Goal: Task Accomplishment & Management: Use online tool/utility

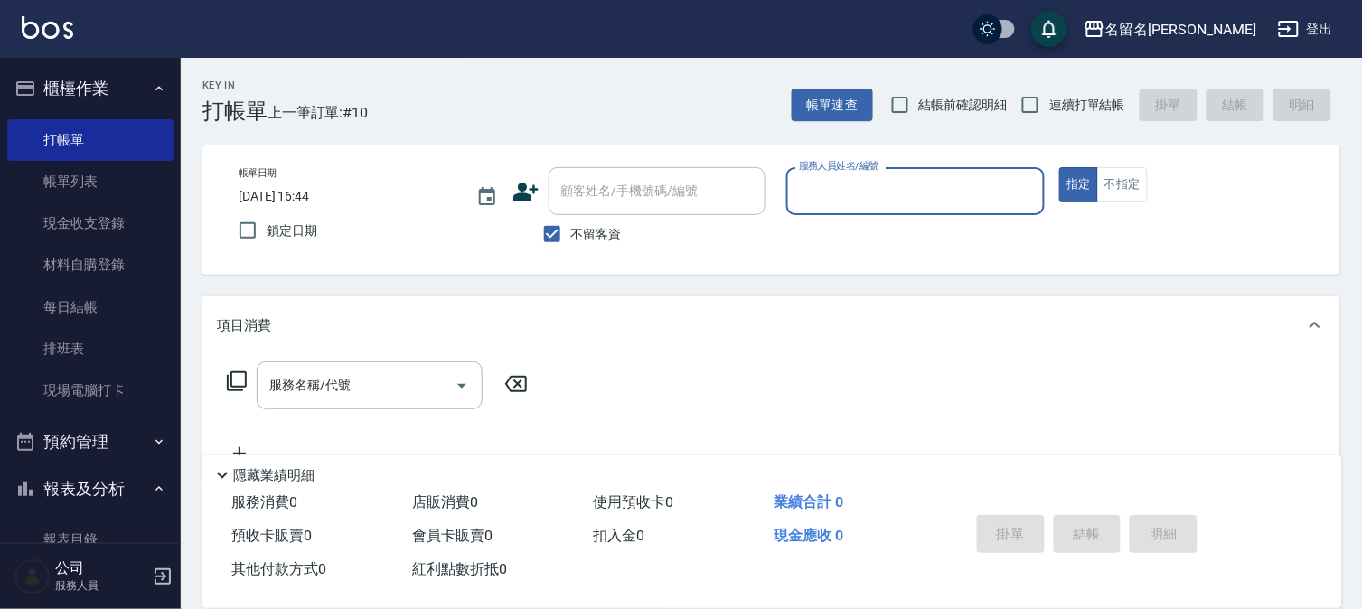
click at [884, 184] on input "服務人員姓名/編號" at bounding box center [916, 191] width 243 height 32
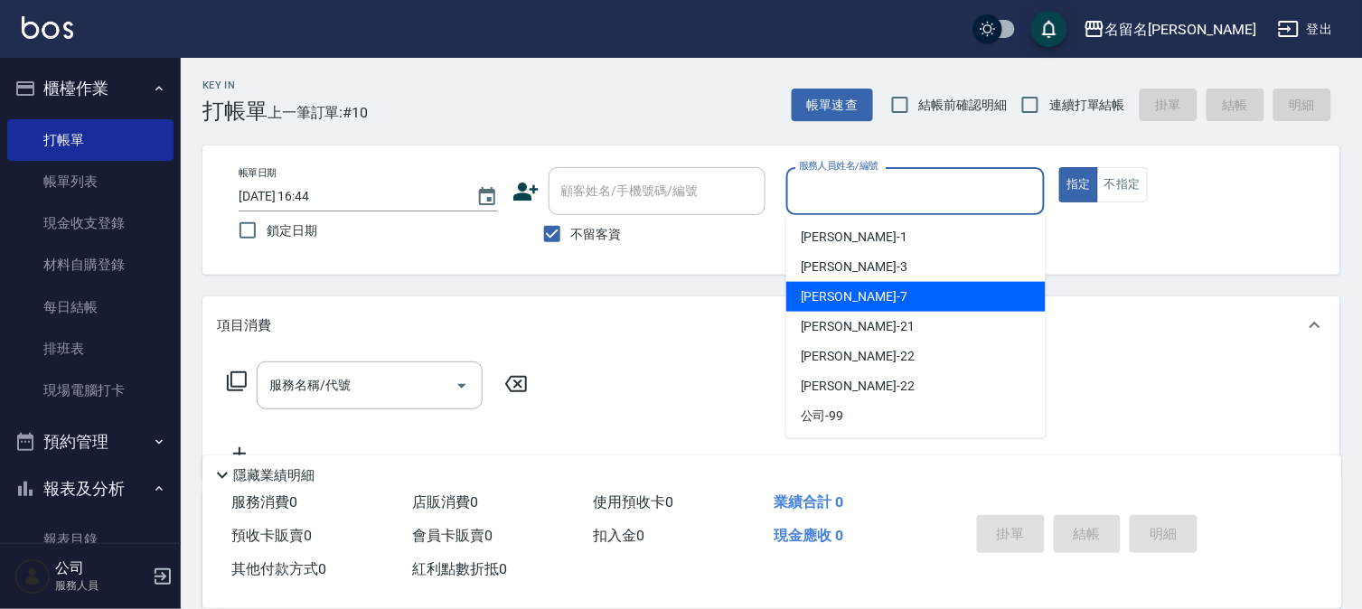
click at [887, 299] on div "陳怡伶 -7" at bounding box center [915, 297] width 259 height 30
type input "陳怡伶-7"
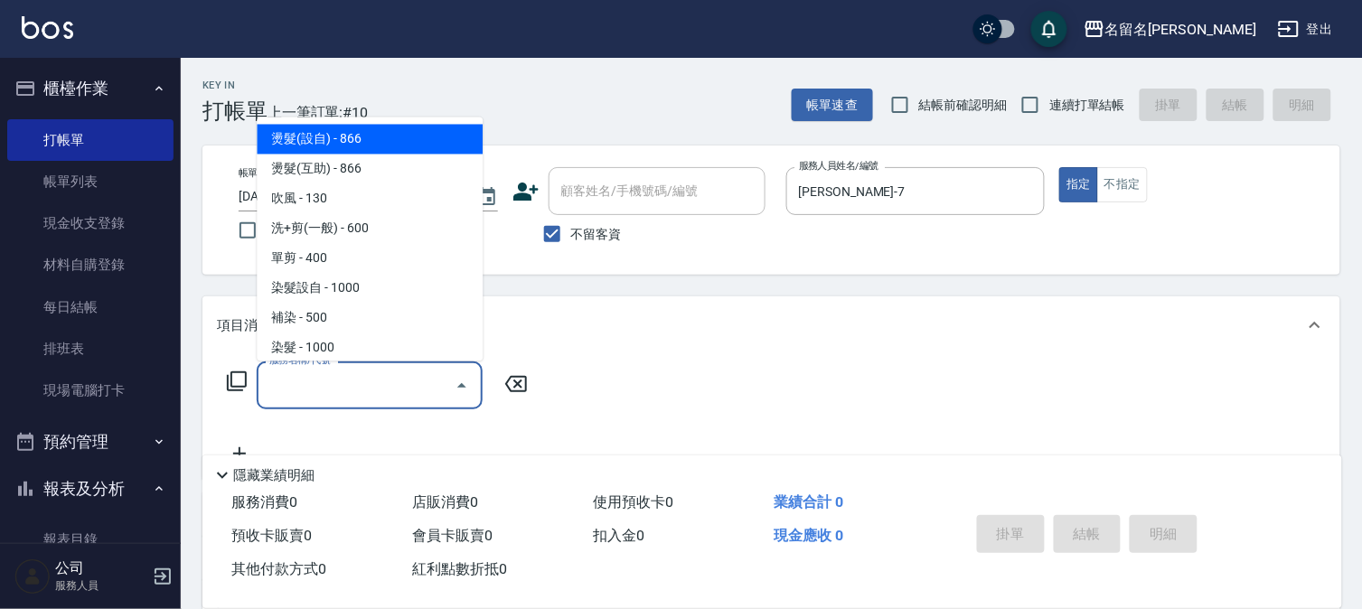
click at [266, 378] on input "服務名稱/代號" at bounding box center [356, 386] width 183 height 32
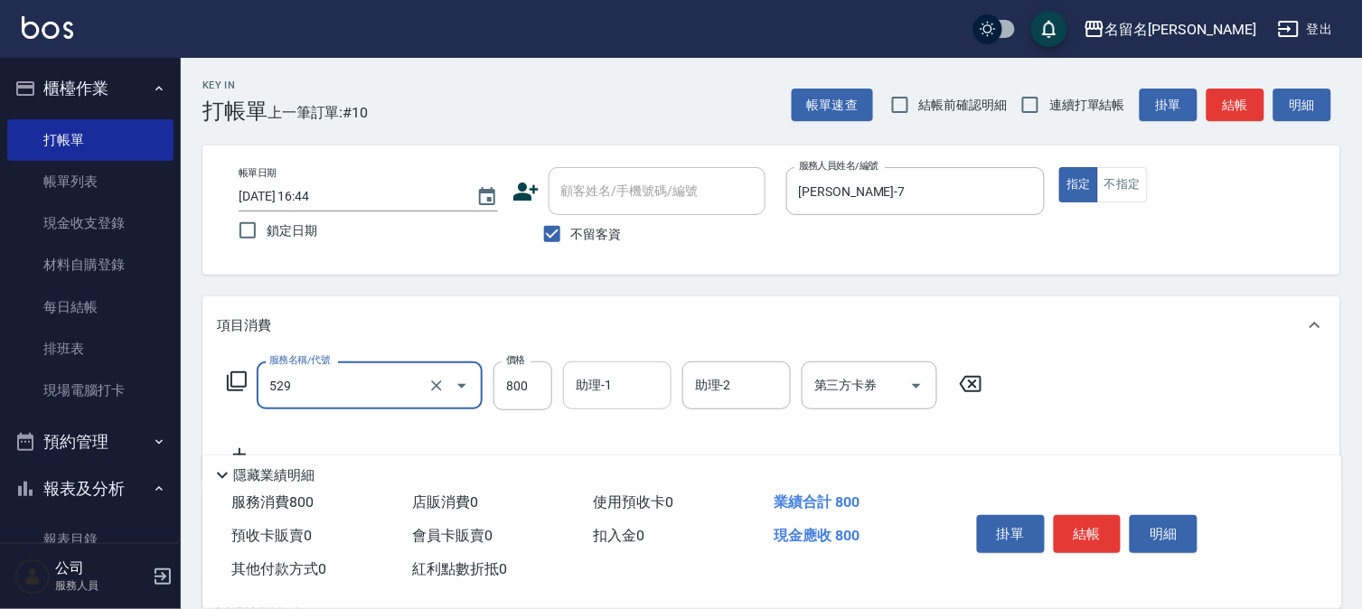
type input "頭皮養護C(529)"
click at [619, 380] on input "助理-1" at bounding box center [617, 386] width 92 height 32
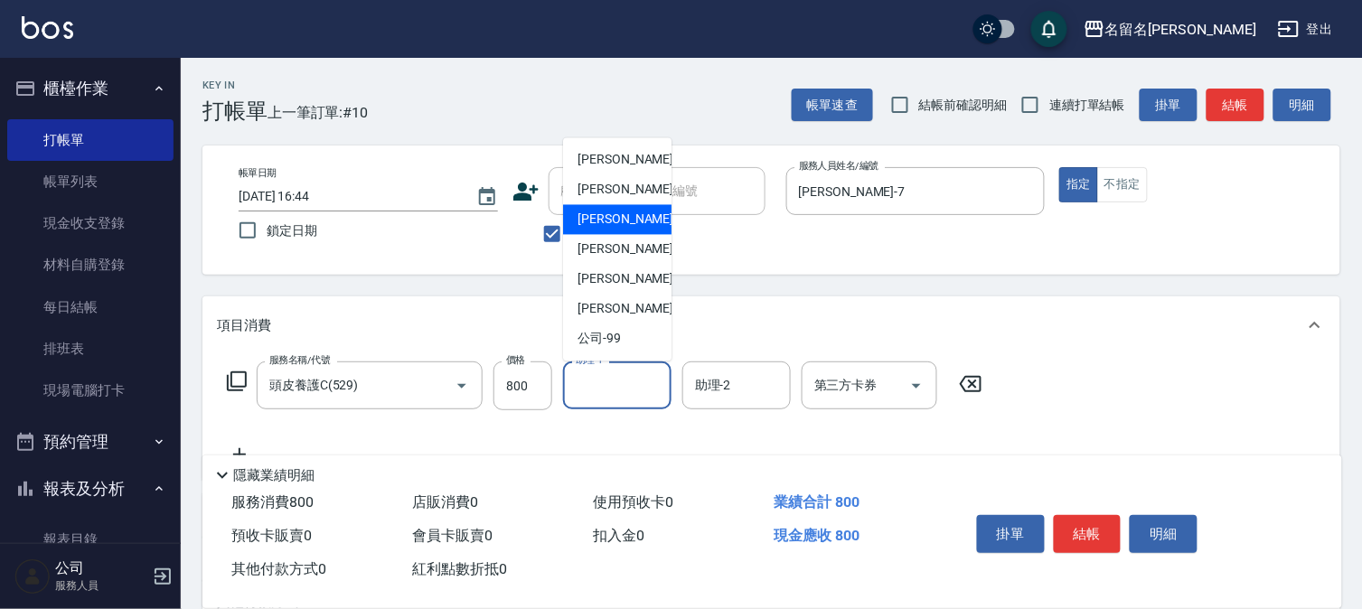
click at [639, 230] on div "陳怡伶 -7" at bounding box center [617, 220] width 108 height 30
type input "陳怡伶-7"
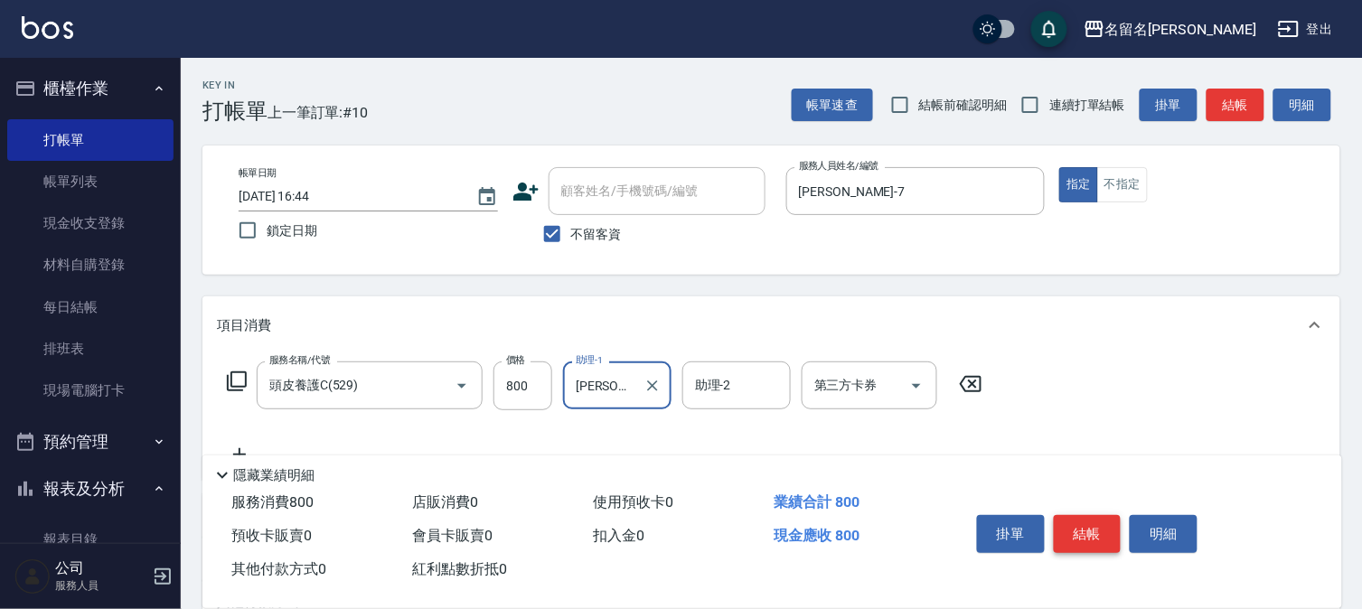
click at [1072, 520] on button "結帳" at bounding box center [1088, 534] width 68 height 38
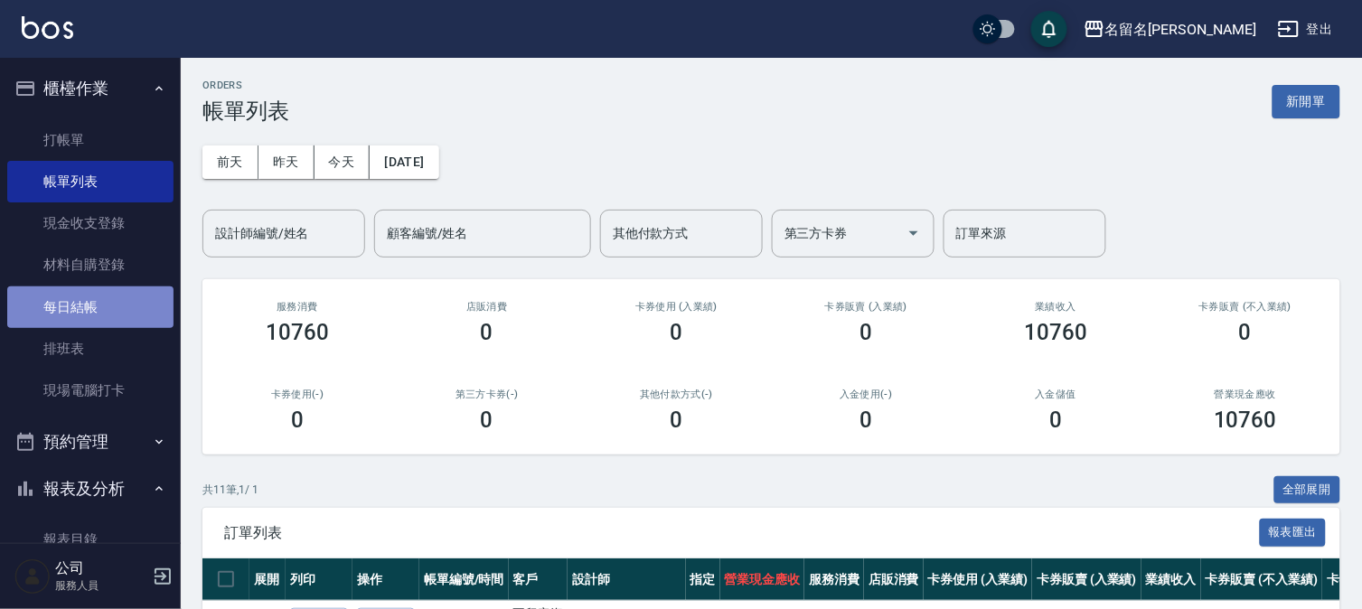
click at [130, 309] on link "每日結帳" at bounding box center [90, 308] width 166 height 42
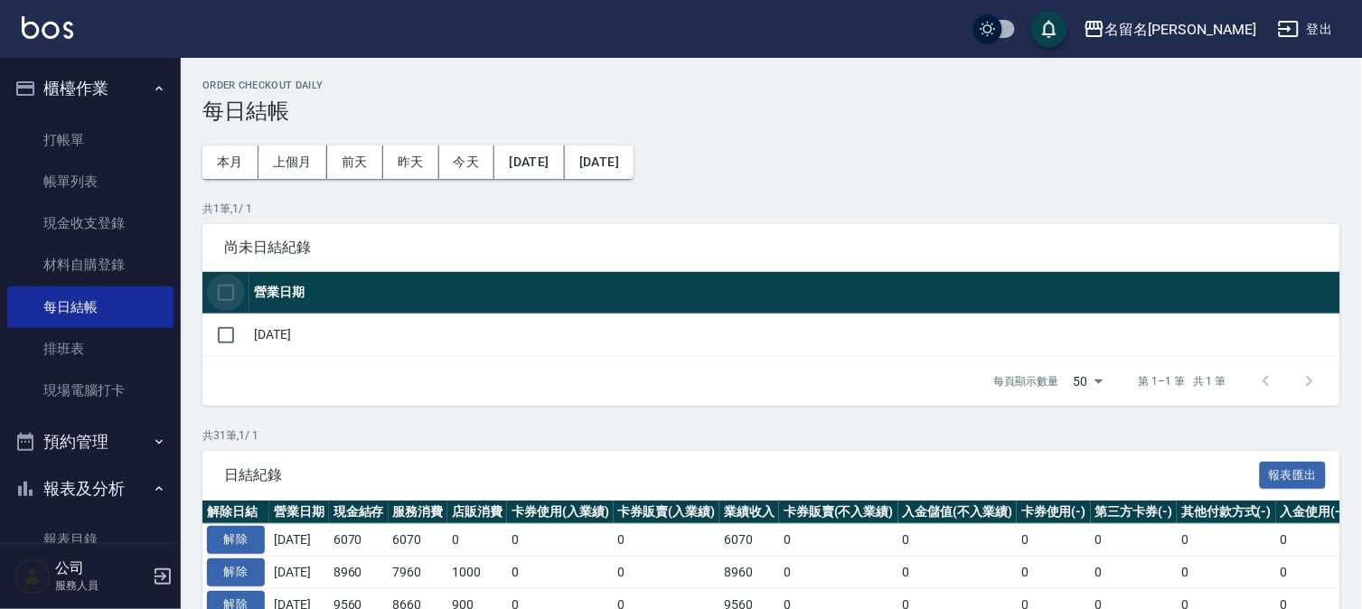
click at [231, 284] on input "checkbox" at bounding box center [226, 293] width 38 height 38
checkbox input "true"
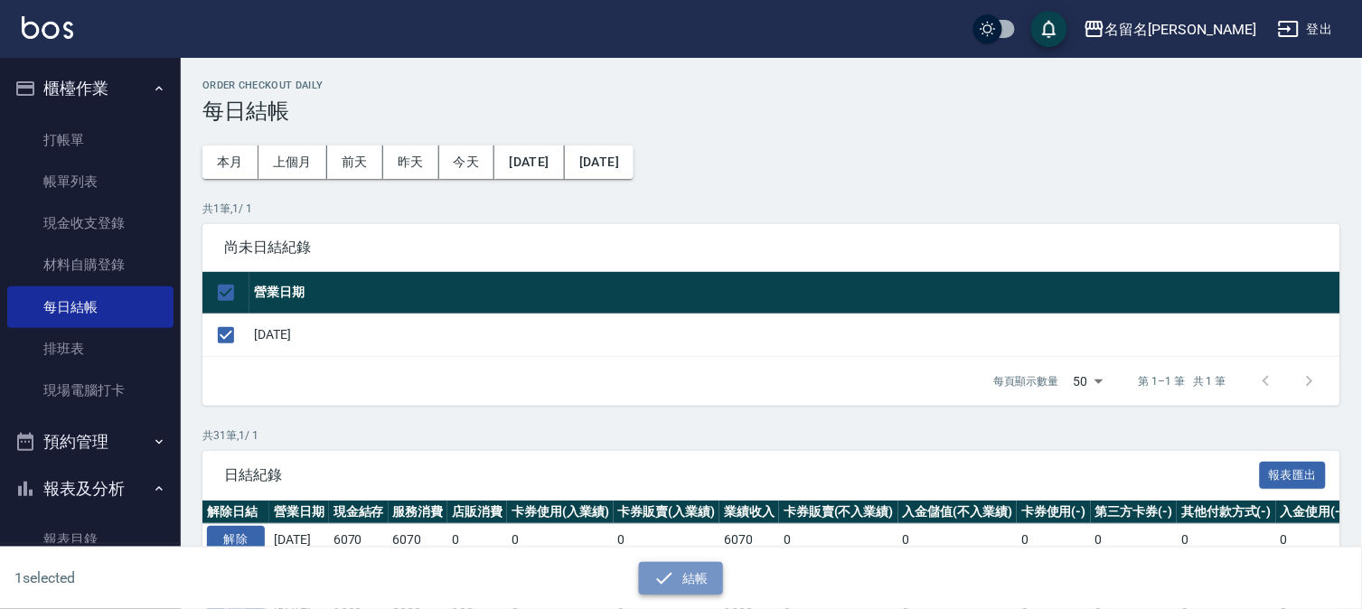
click at [658, 571] on icon "button" at bounding box center [665, 579] width 22 height 22
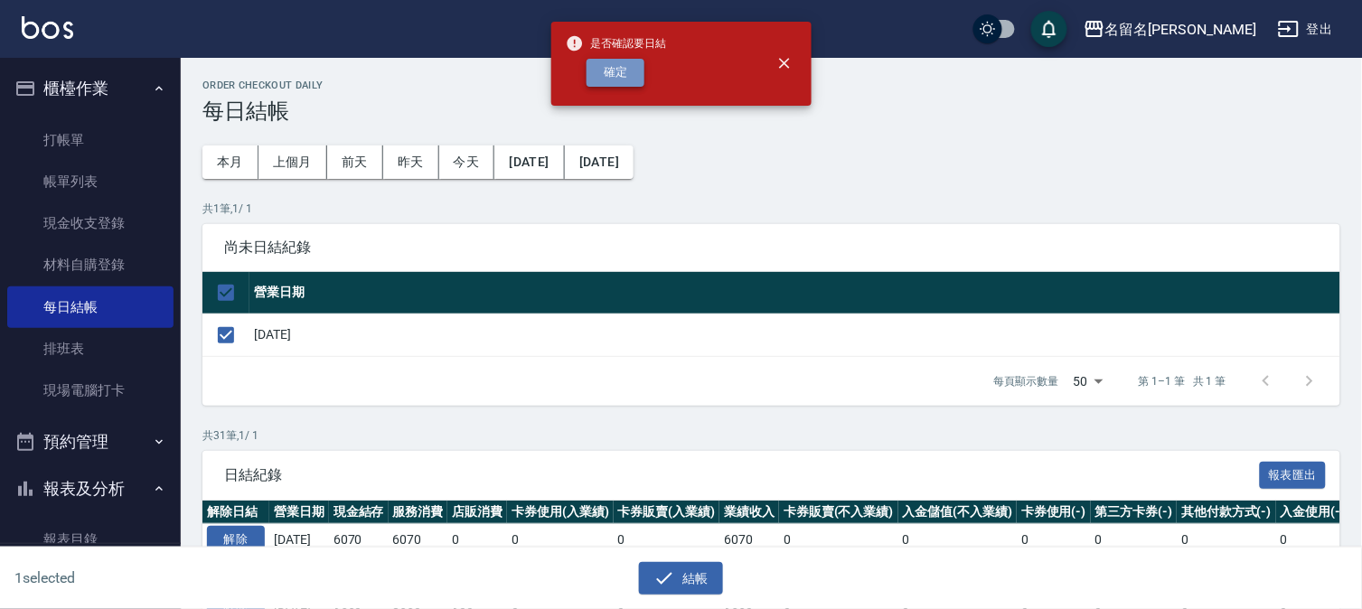
click at [606, 69] on button "確定" at bounding box center [616, 73] width 58 height 28
checkbox input "false"
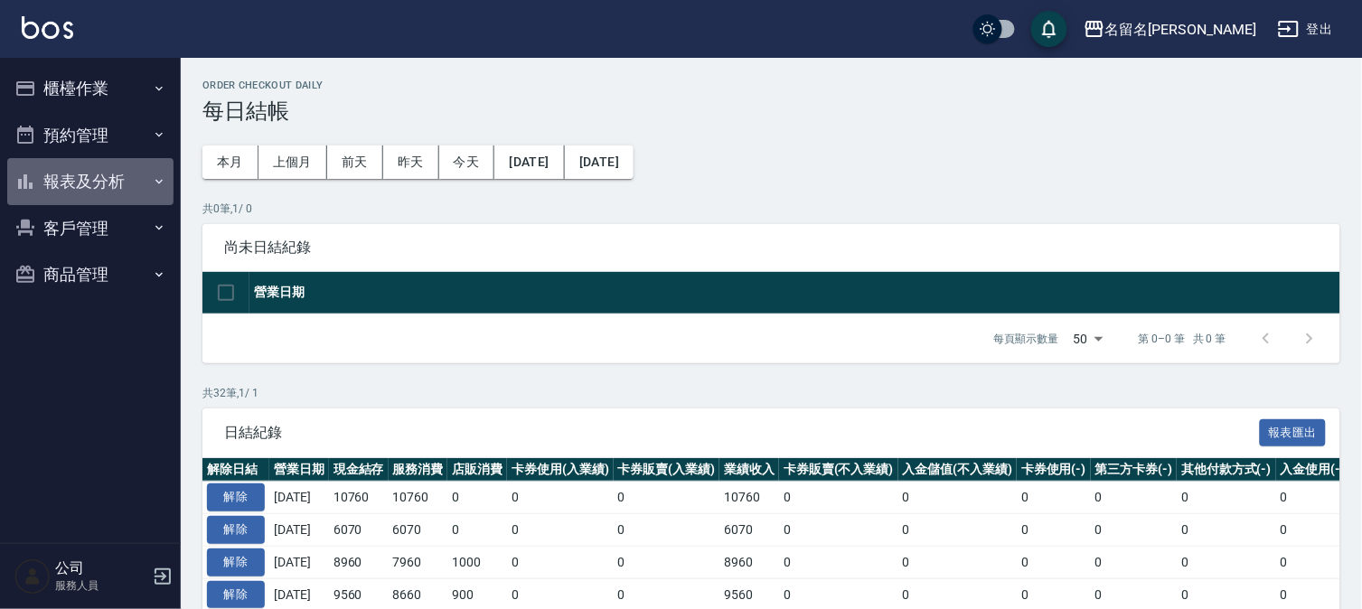
click at [98, 176] on button "報表及分析" at bounding box center [90, 181] width 166 height 47
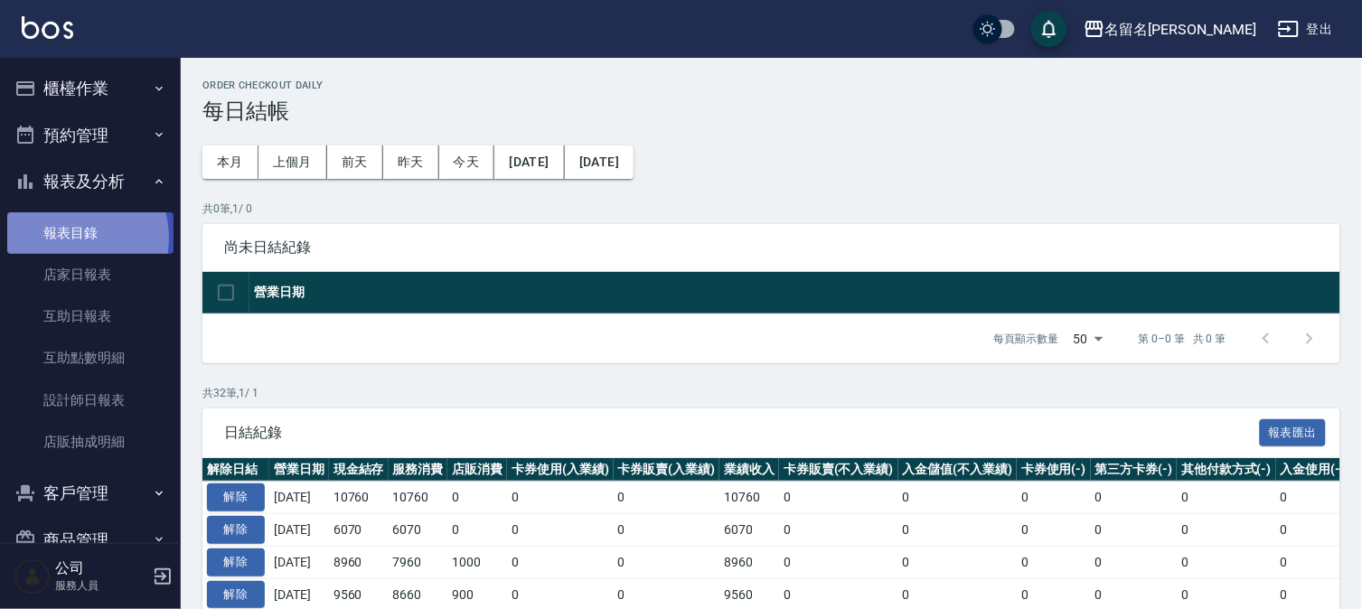
click at [71, 237] on link "報表目錄" at bounding box center [90, 233] width 166 height 42
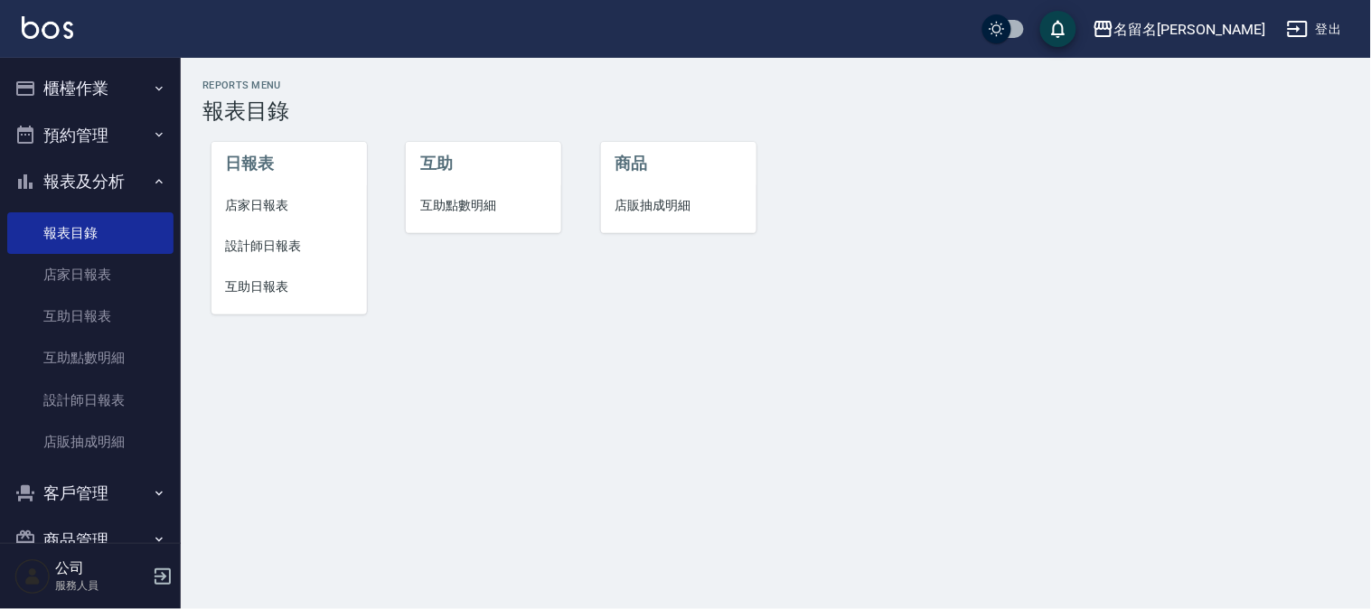
click at [242, 205] on span "店家日報表" at bounding box center [289, 205] width 127 height 19
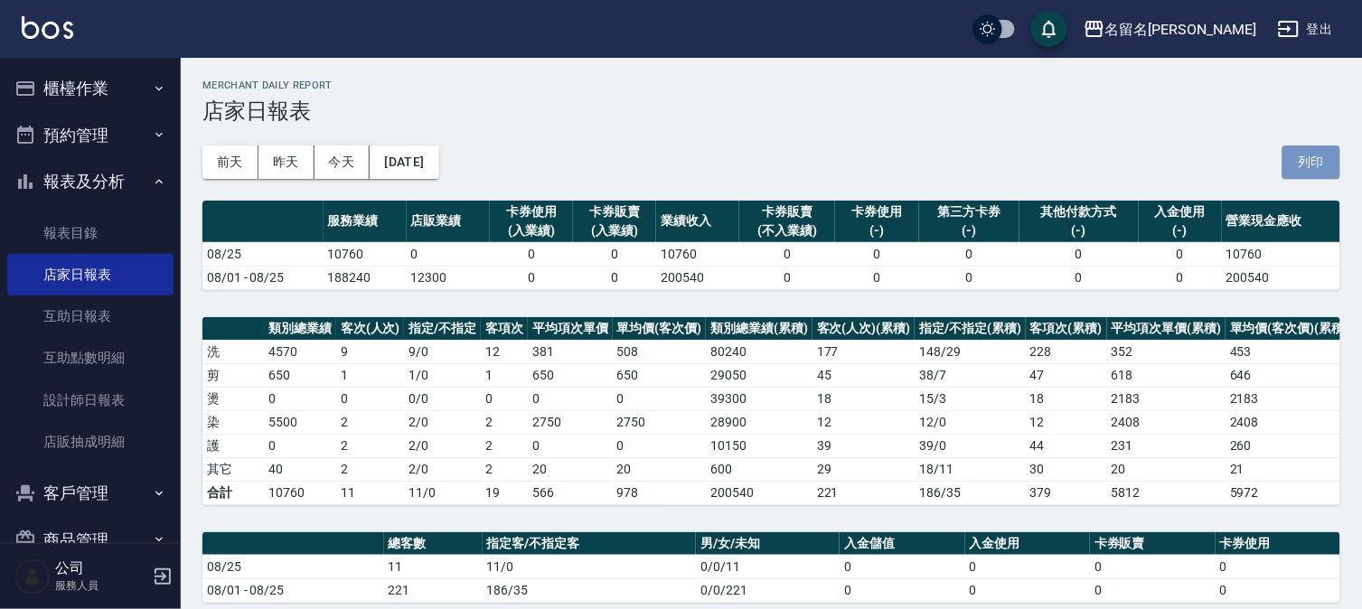
drag, startPoint x: 1313, startPoint y: 158, endPoint x: 1055, endPoint y: 537, distance: 458.1
click at [1311, 158] on button "列印" at bounding box center [1312, 162] width 58 height 33
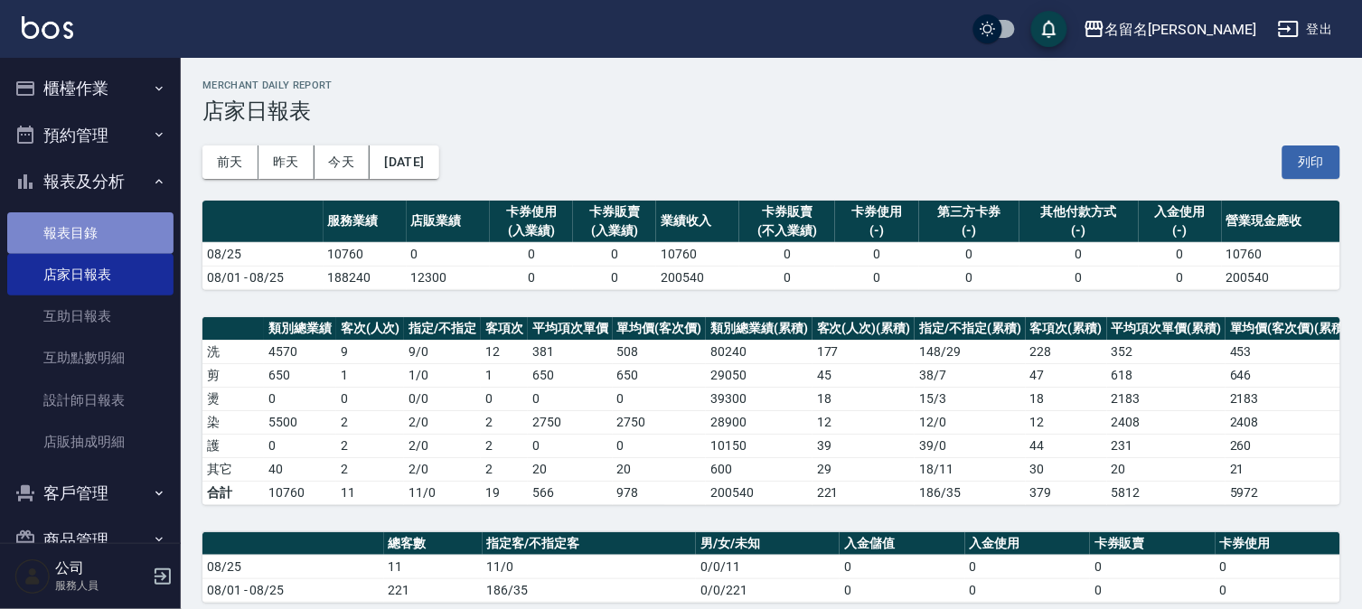
click at [118, 229] on link "報表目錄" at bounding box center [90, 233] width 166 height 42
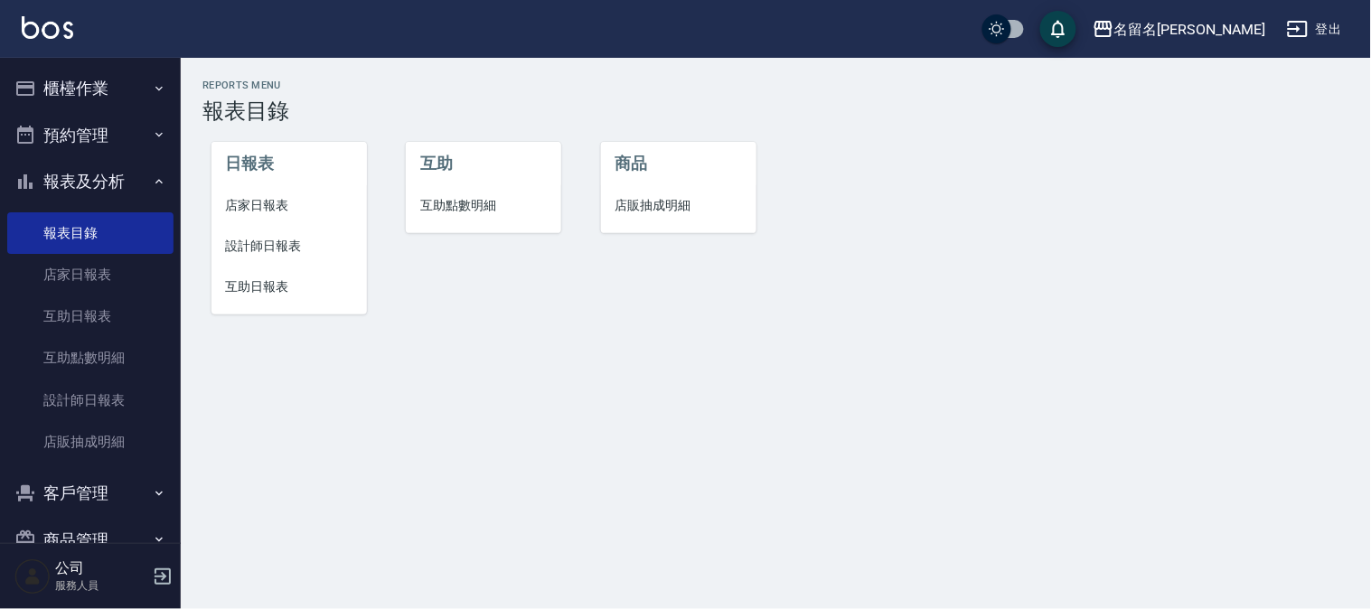
click at [251, 245] on span "設計師日報表" at bounding box center [289, 246] width 127 height 19
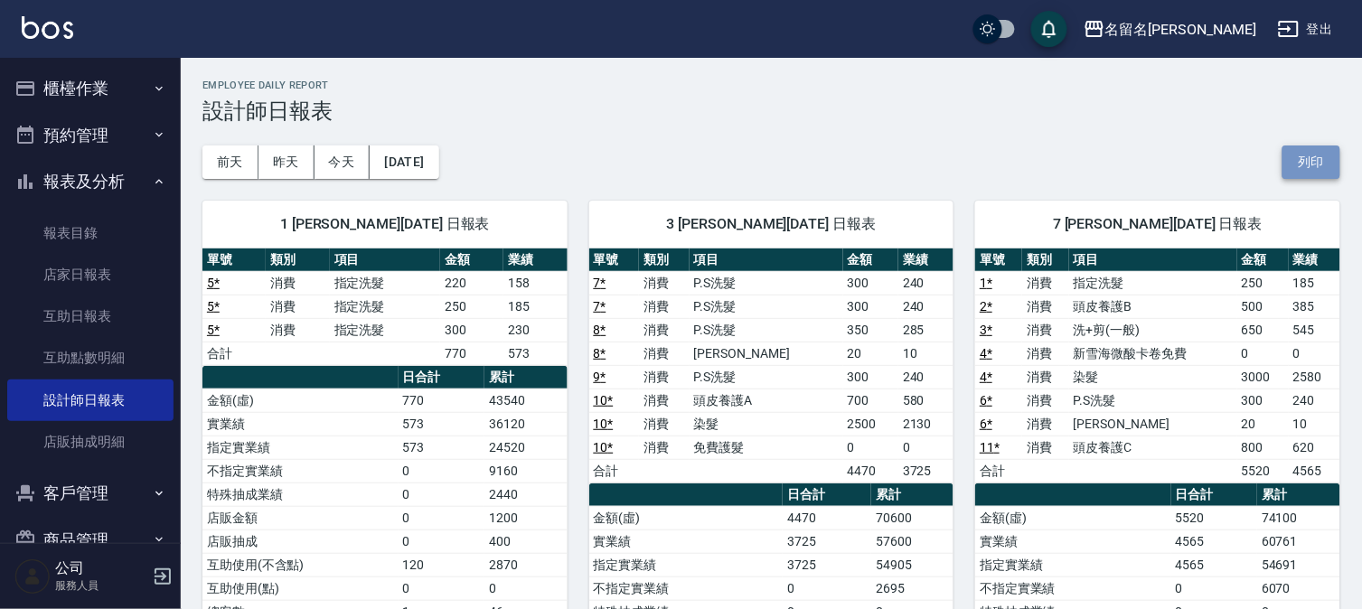
click at [1298, 161] on button "列印" at bounding box center [1312, 162] width 58 height 33
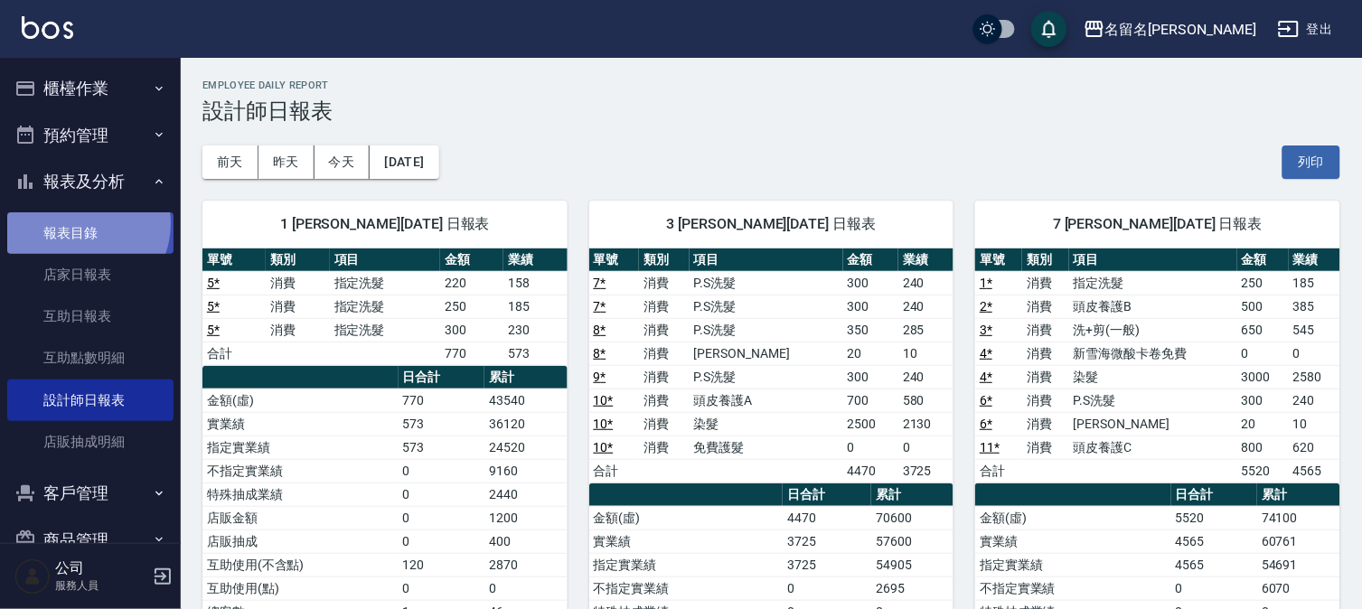
click at [82, 223] on link "報表目錄" at bounding box center [90, 233] width 166 height 42
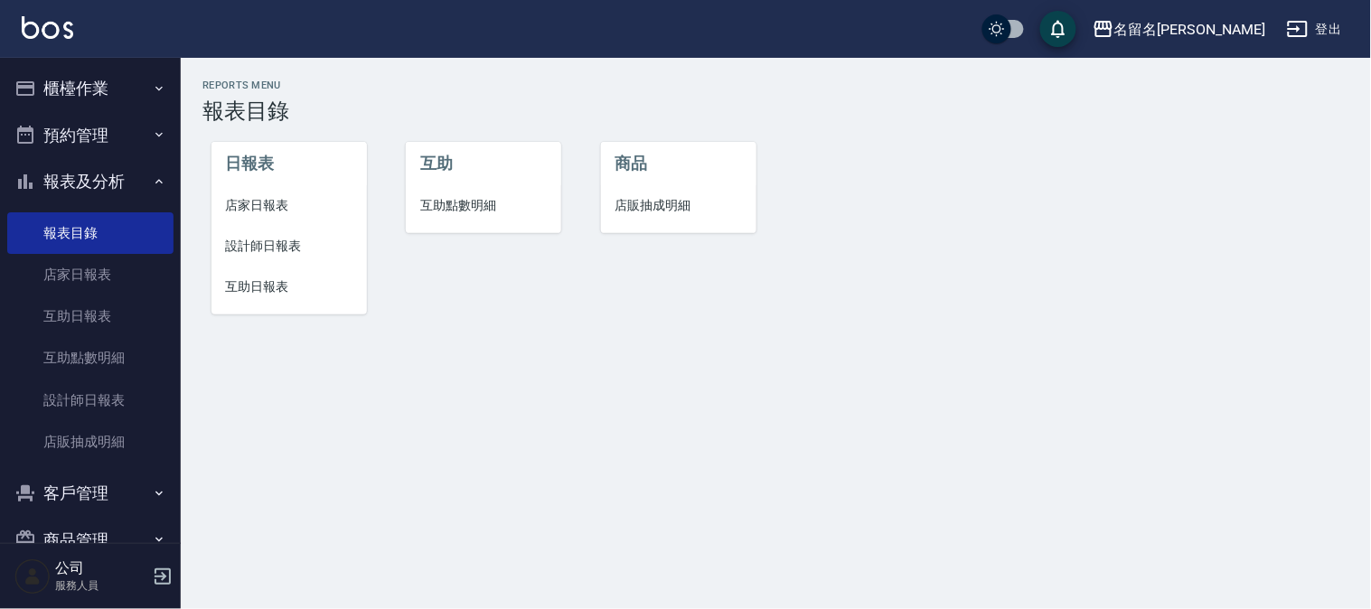
click at [240, 287] on span "互助日報表" at bounding box center [289, 287] width 127 height 19
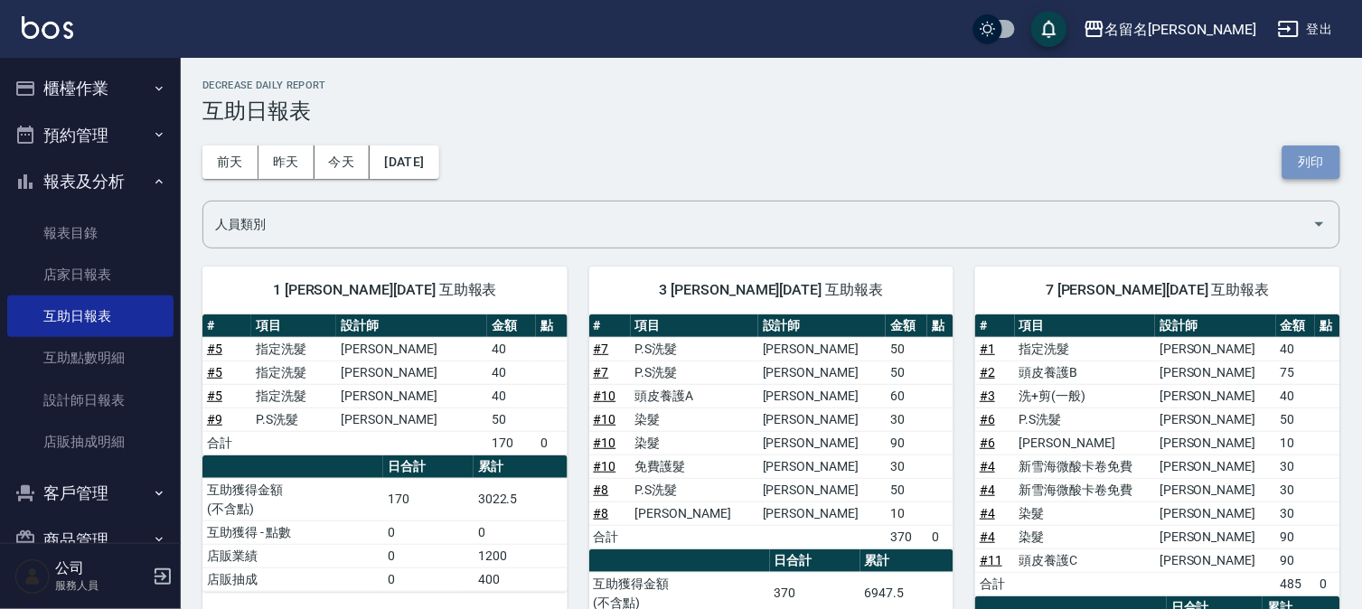
click at [1303, 155] on button "列印" at bounding box center [1312, 162] width 58 height 33
